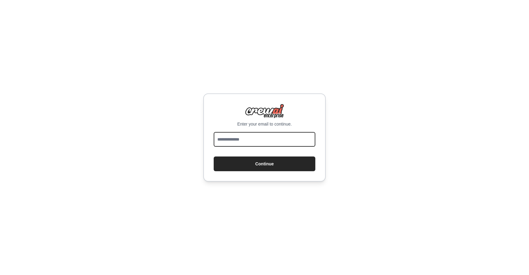
click at [262, 139] on input "email" at bounding box center [265, 139] width 102 height 15
type input "**********"
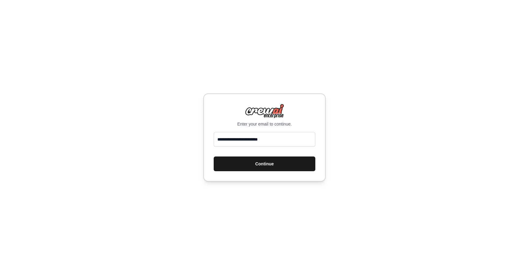
click at [263, 167] on button "Continue" at bounding box center [265, 163] width 102 height 15
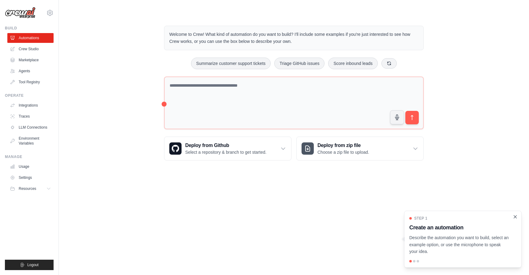
click at [514, 216] on icon "Close walkthrough" at bounding box center [515, 217] width 6 height 6
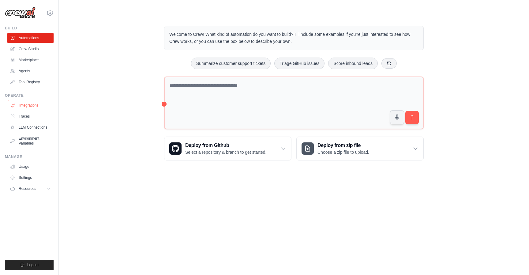
click at [26, 105] on link "Integrations" at bounding box center [31, 105] width 46 height 10
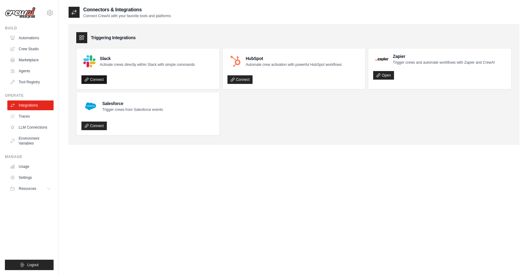
click at [100, 80] on link "Connect" at bounding box center [93, 79] width 25 height 9
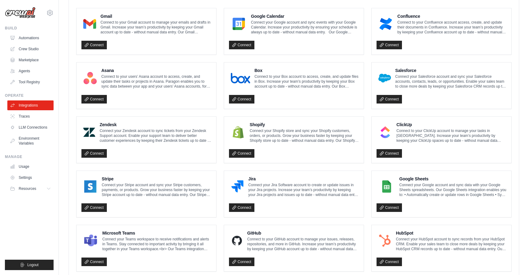
scroll to position [197, 0]
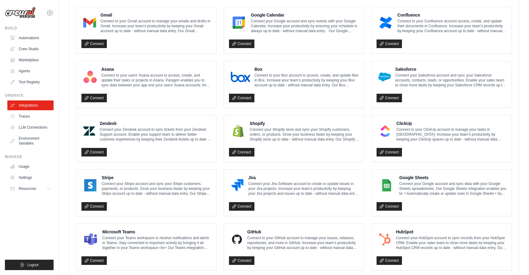
click at [36, 132] on ul "Integrations Traces LLM Connections Environment Variables" at bounding box center [30, 124] width 46 height 48
click at [40, 125] on link "LLM Connections" at bounding box center [31, 127] width 46 height 10
